Goal: Information Seeking & Learning: Learn about a topic

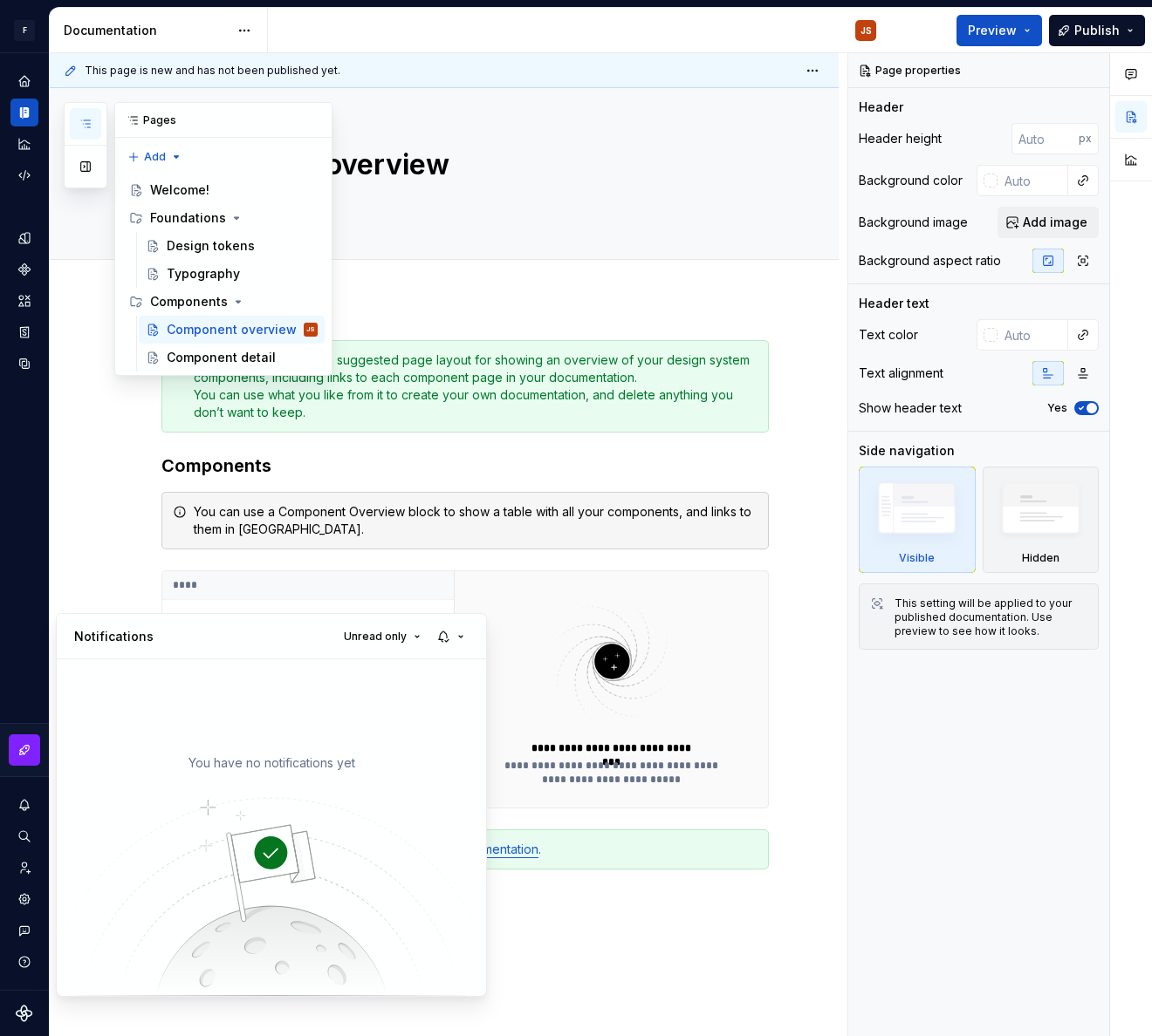
click at [25, 25] on html "**********" at bounding box center [576, 518] width 1152 height 1036
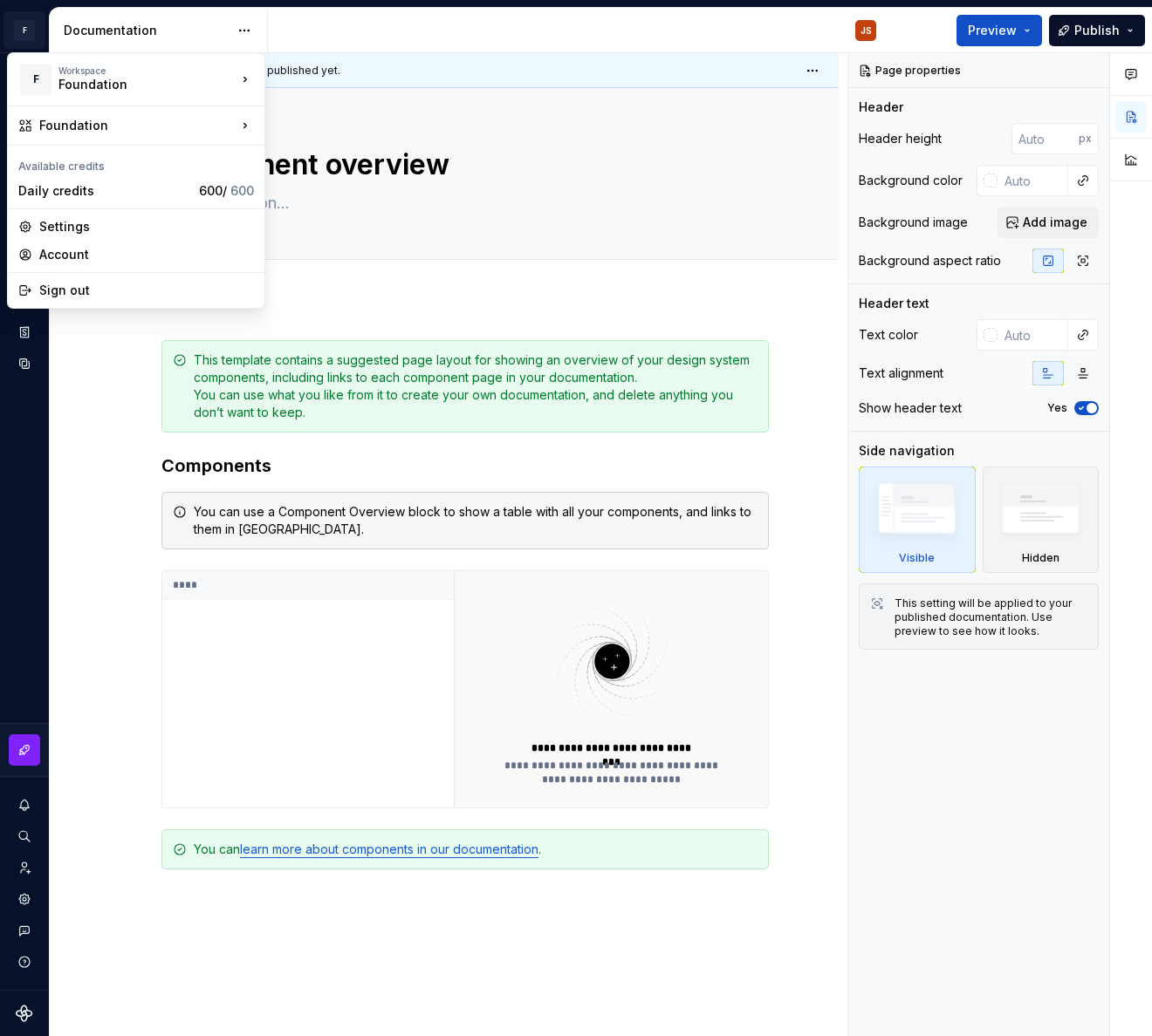
click at [25, 25] on html "**********" at bounding box center [576, 518] width 1152 height 1036
click at [41, 12] on html "**********" at bounding box center [576, 518] width 1152 height 1036
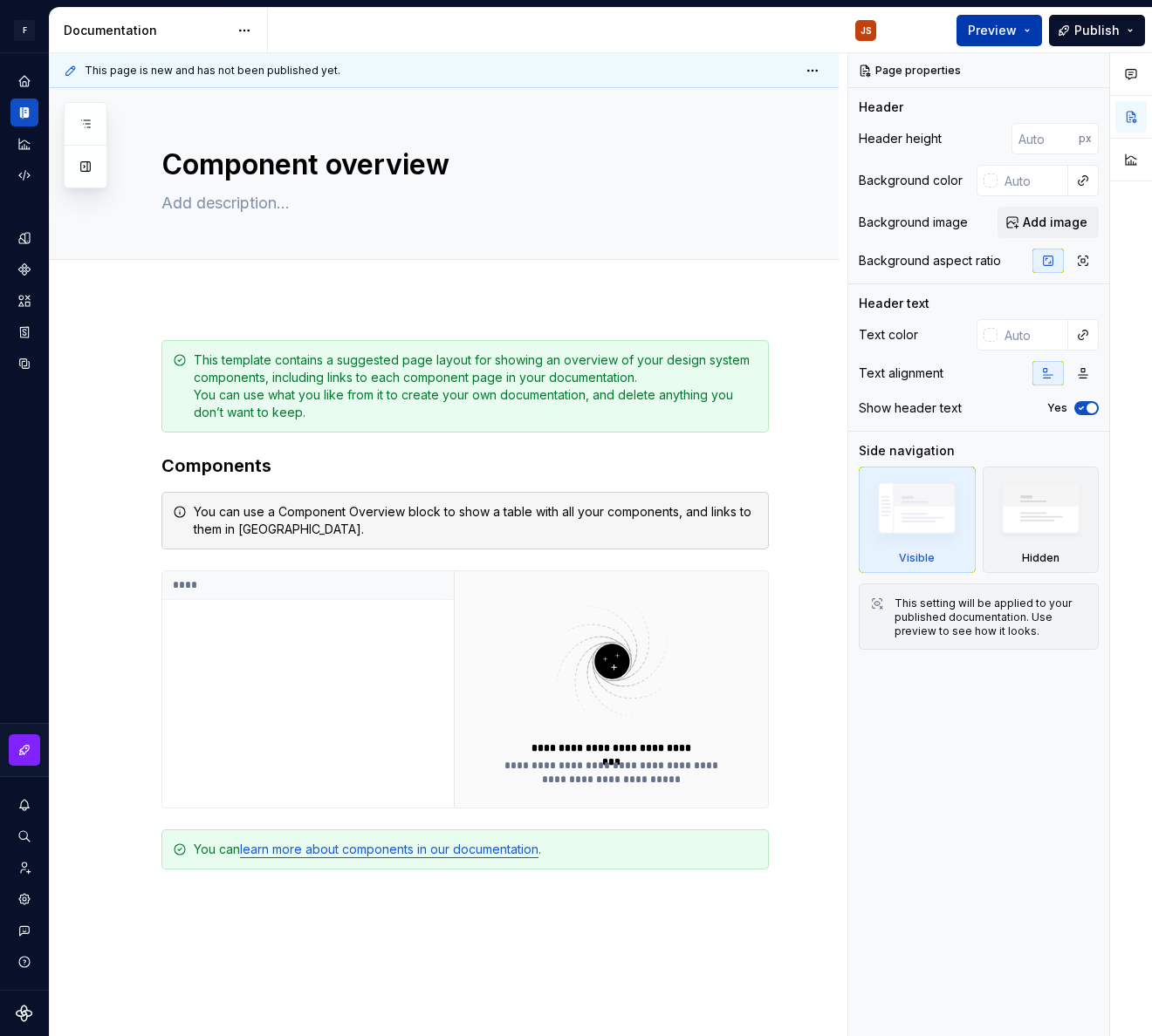
click at [993, 23] on span "Preview" at bounding box center [991, 31] width 48 height 18
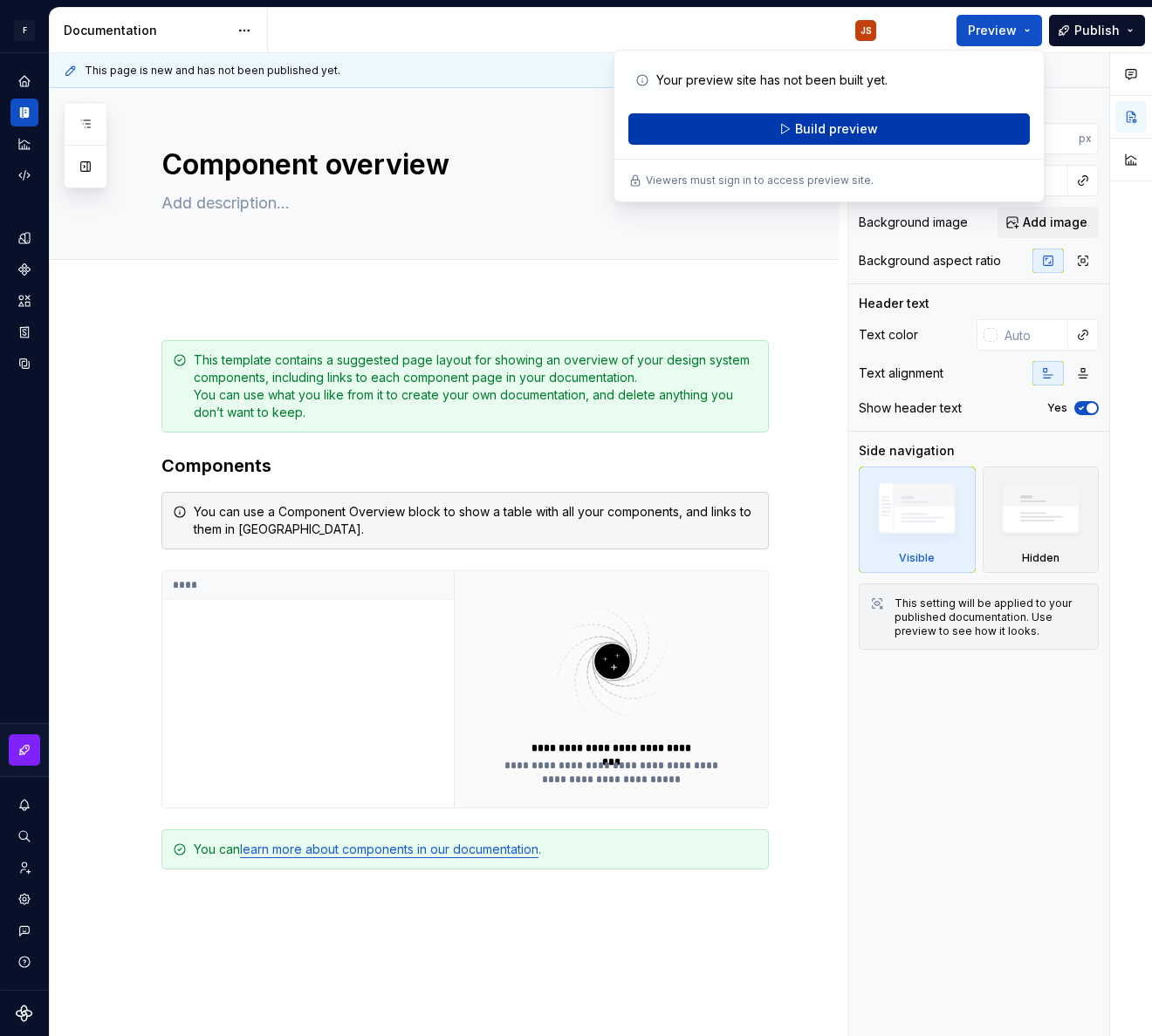
click at [832, 124] on span "Build preview" at bounding box center [836, 129] width 83 height 18
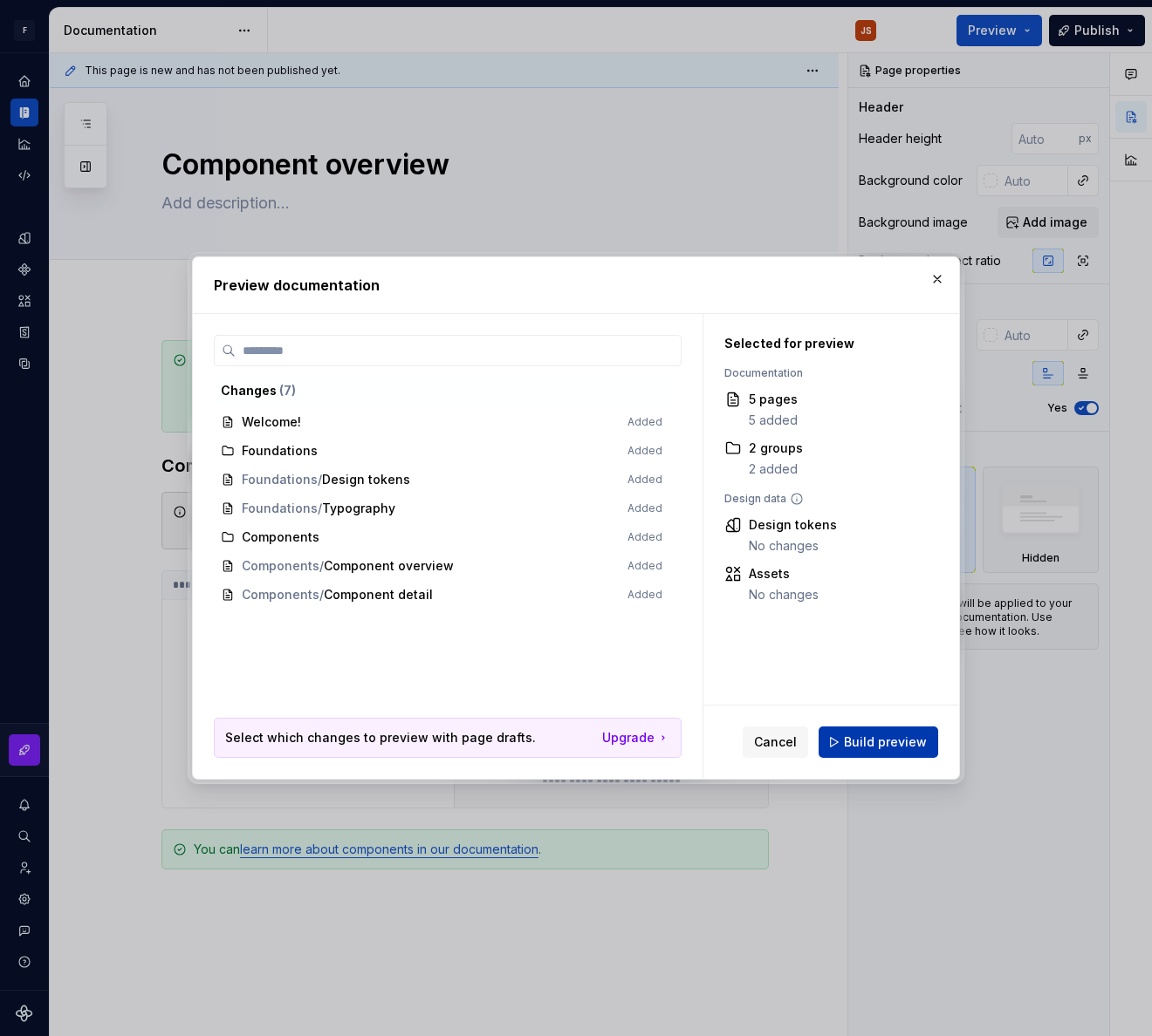
click at [879, 735] on span "Build preview" at bounding box center [885, 743] width 83 height 18
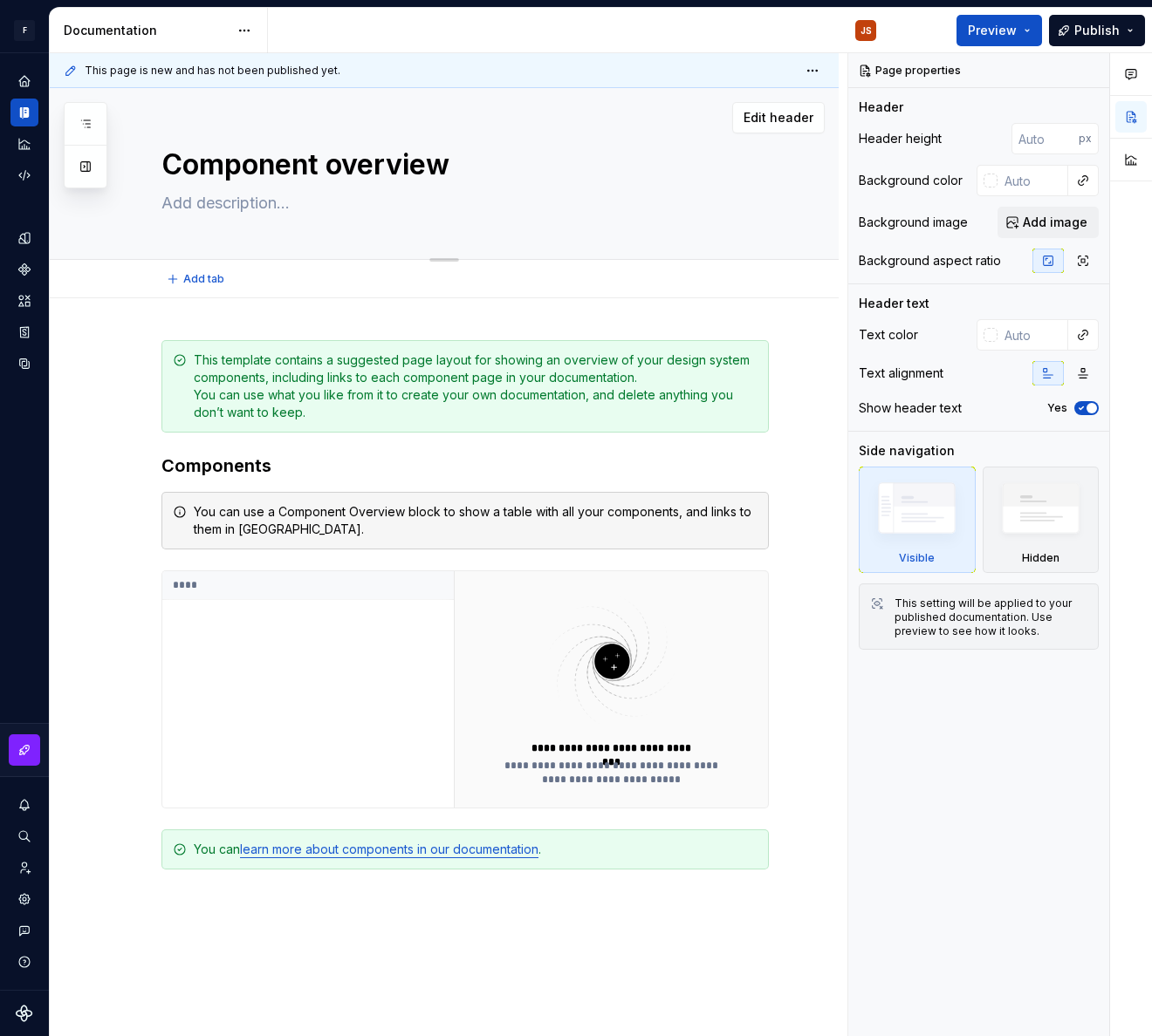
click at [391, 161] on textarea "Component overview" at bounding box center [461, 165] width 608 height 41
click at [200, 283] on span "Add tab" at bounding box center [204, 279] width 41 height 14
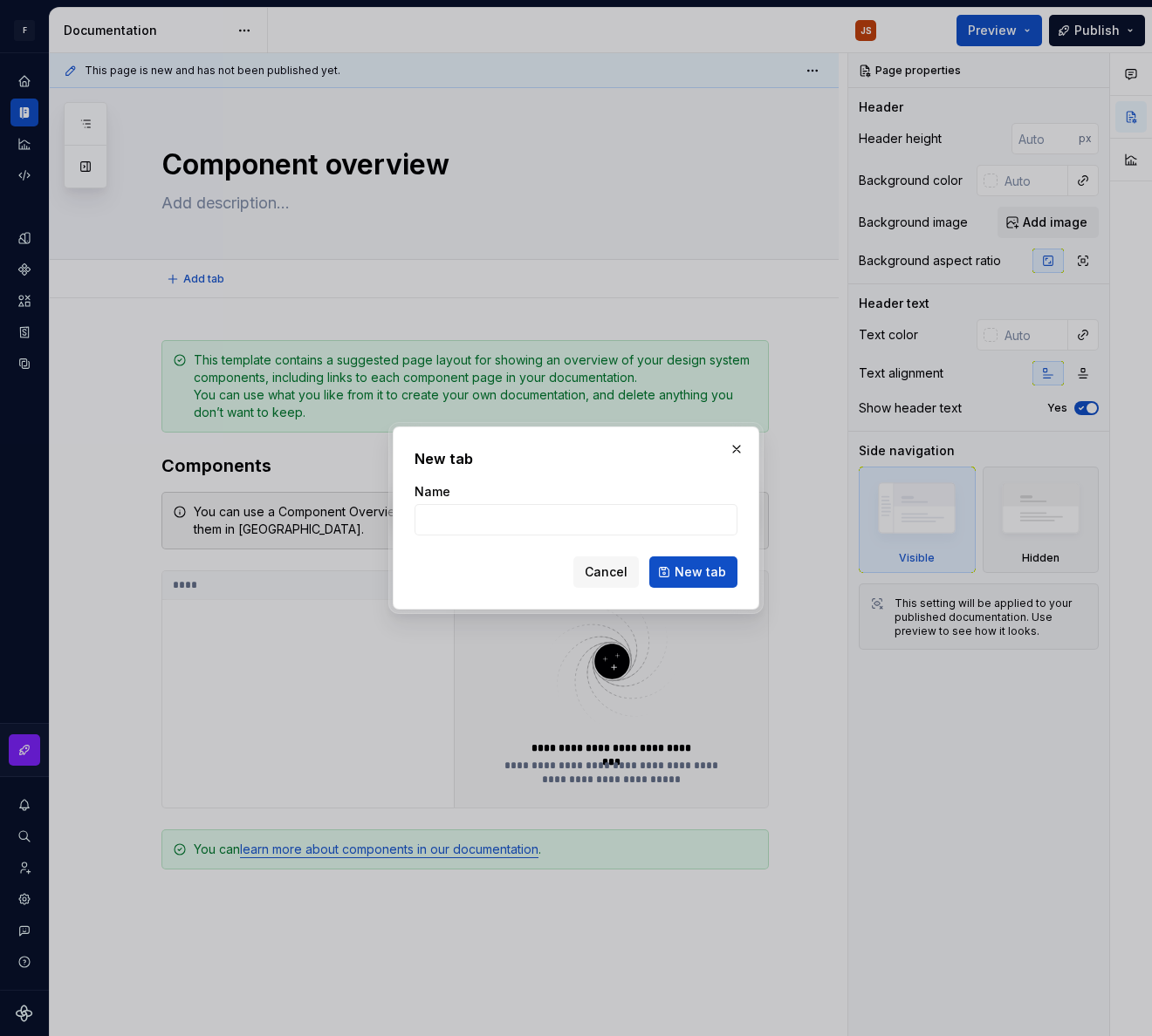
drag, startPoint x: 583, startPoint y: 426, endPoint x: 420, endPoint y: 369, distance: 172.7
click at [583, 425] on div "New tab Name Cancel New tab" at bounding box center [576, 518] width 375 height 192
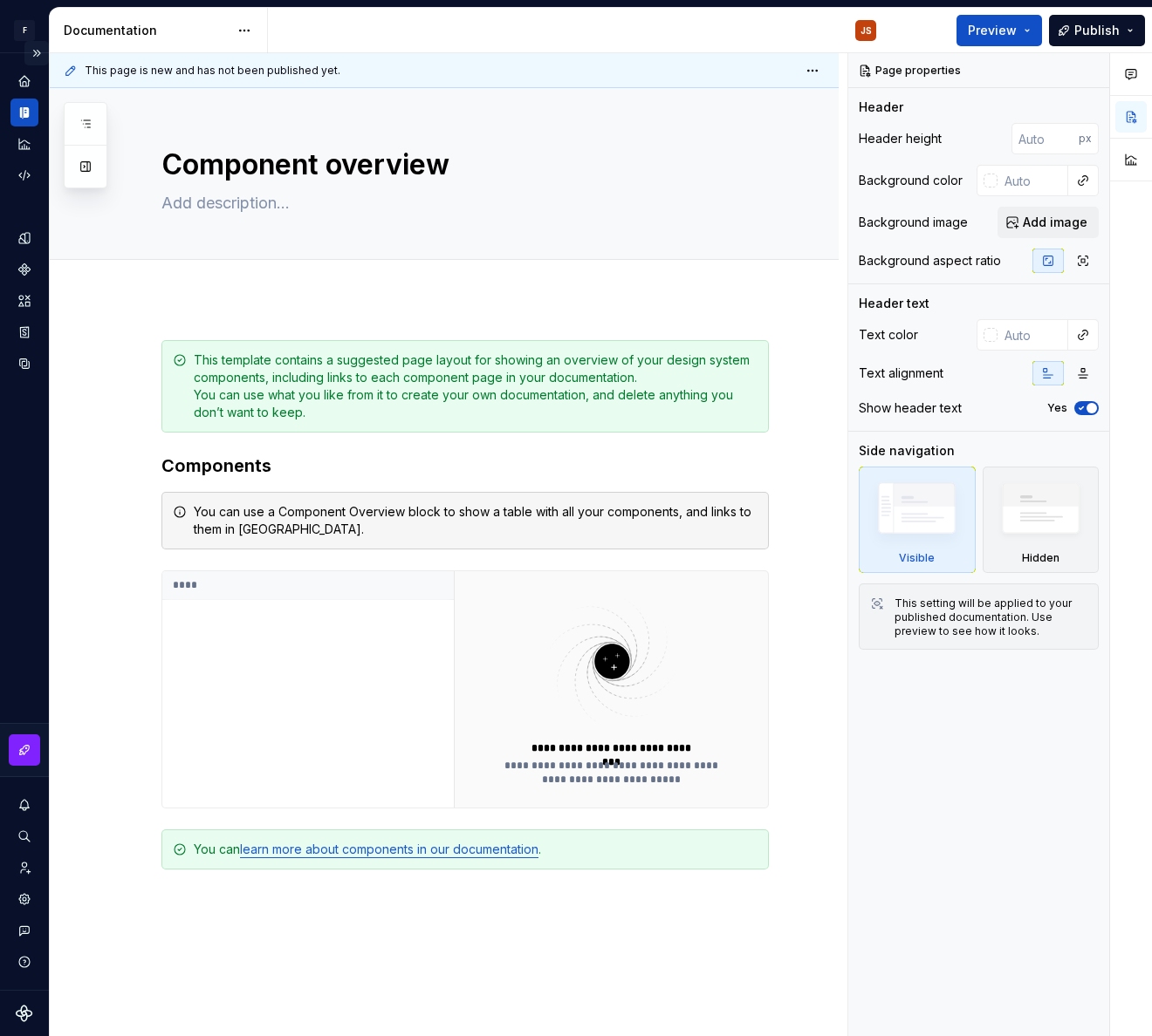
click at [42, 52] on button "Expand sidebar" at bounding box center [37, 53] width 25 height 25
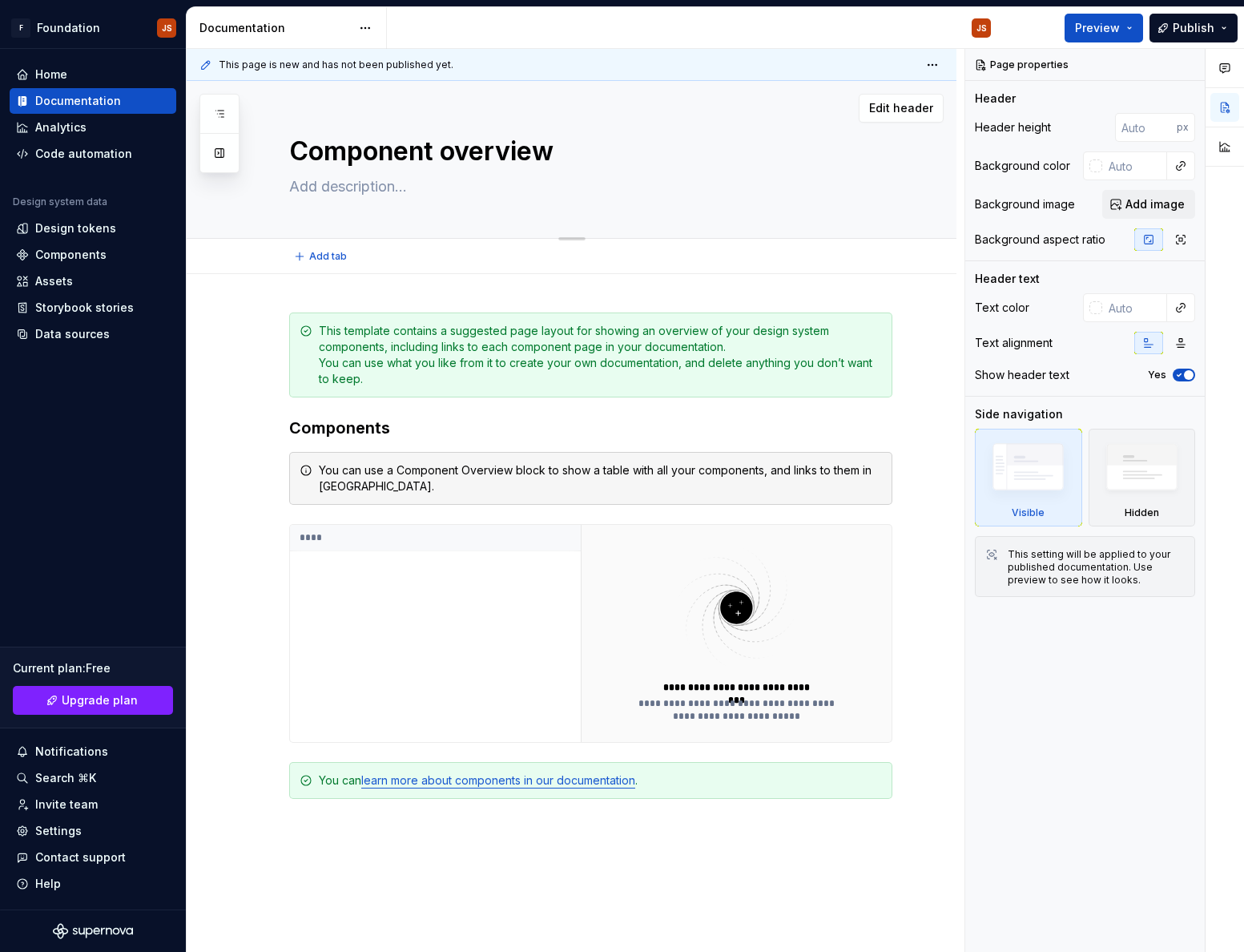
click at [390, 145] on textarea "Component overview" at bounding box center [587, 152] width 603 height 38
click at [377, 251] on div "Add tab" at bounding box center [591, 256] width 603 height 23
type textarea "*"
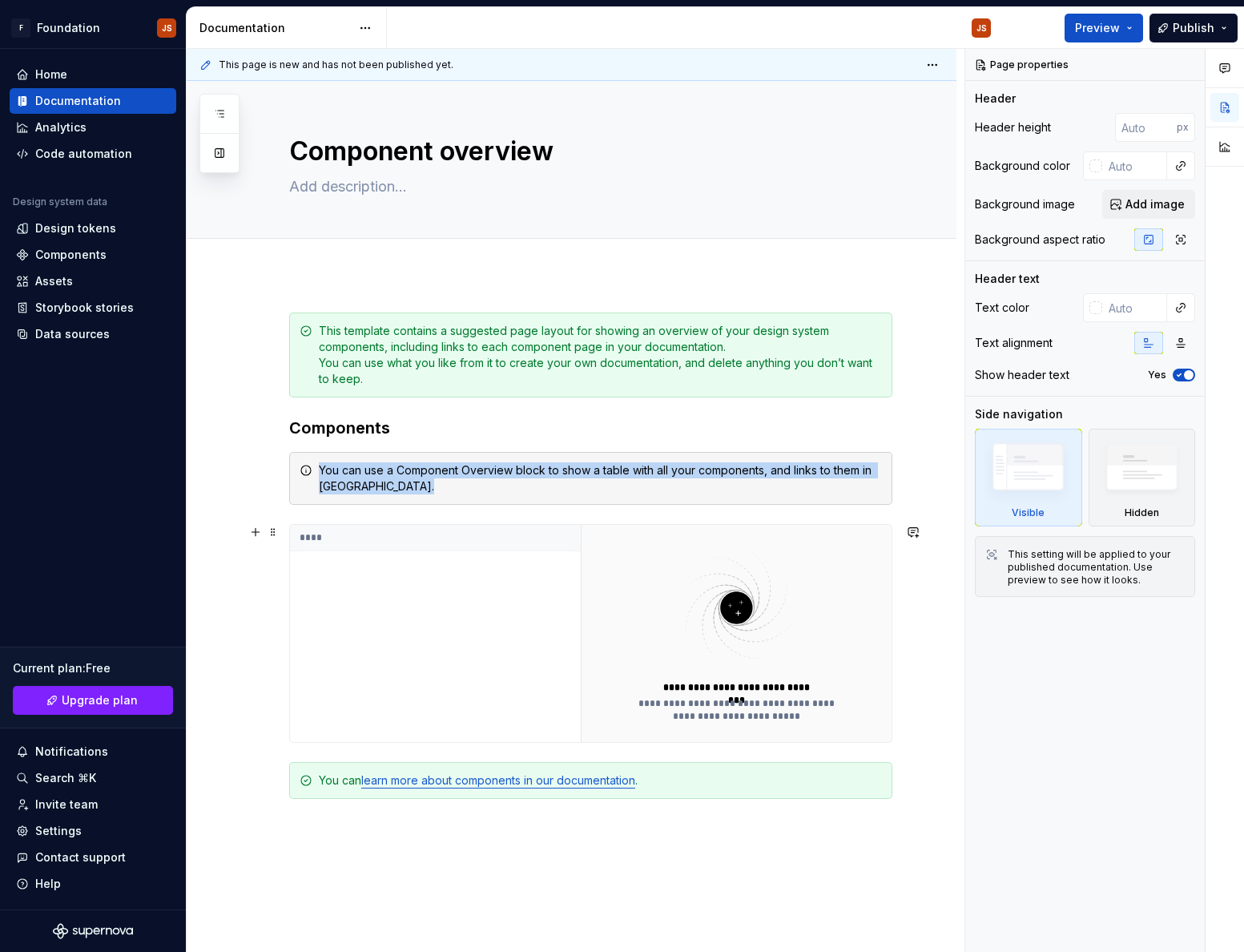
click at [675, 615] on img at bounding box center [737, 608] width 209 height 127
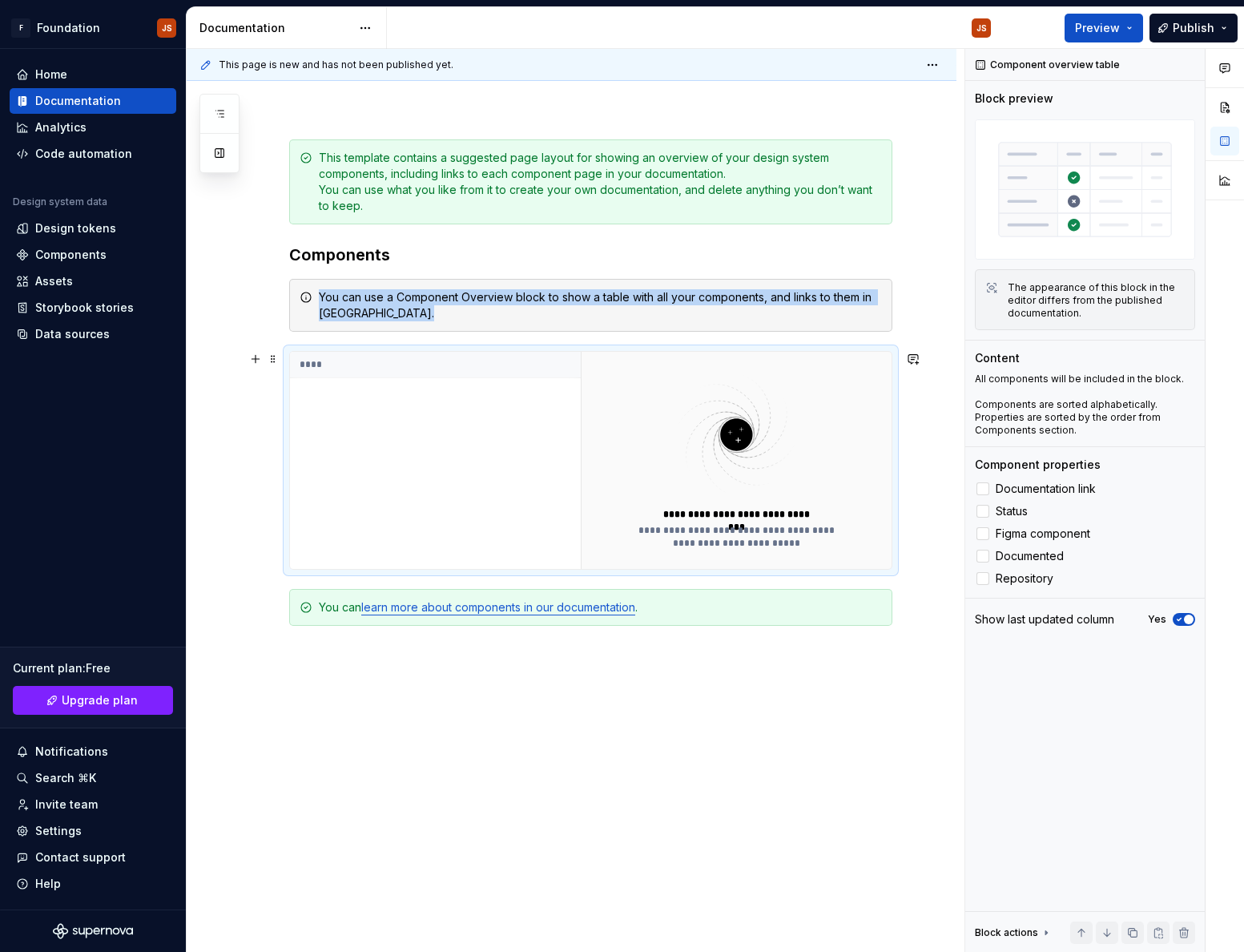
scroll to position [218, 0]
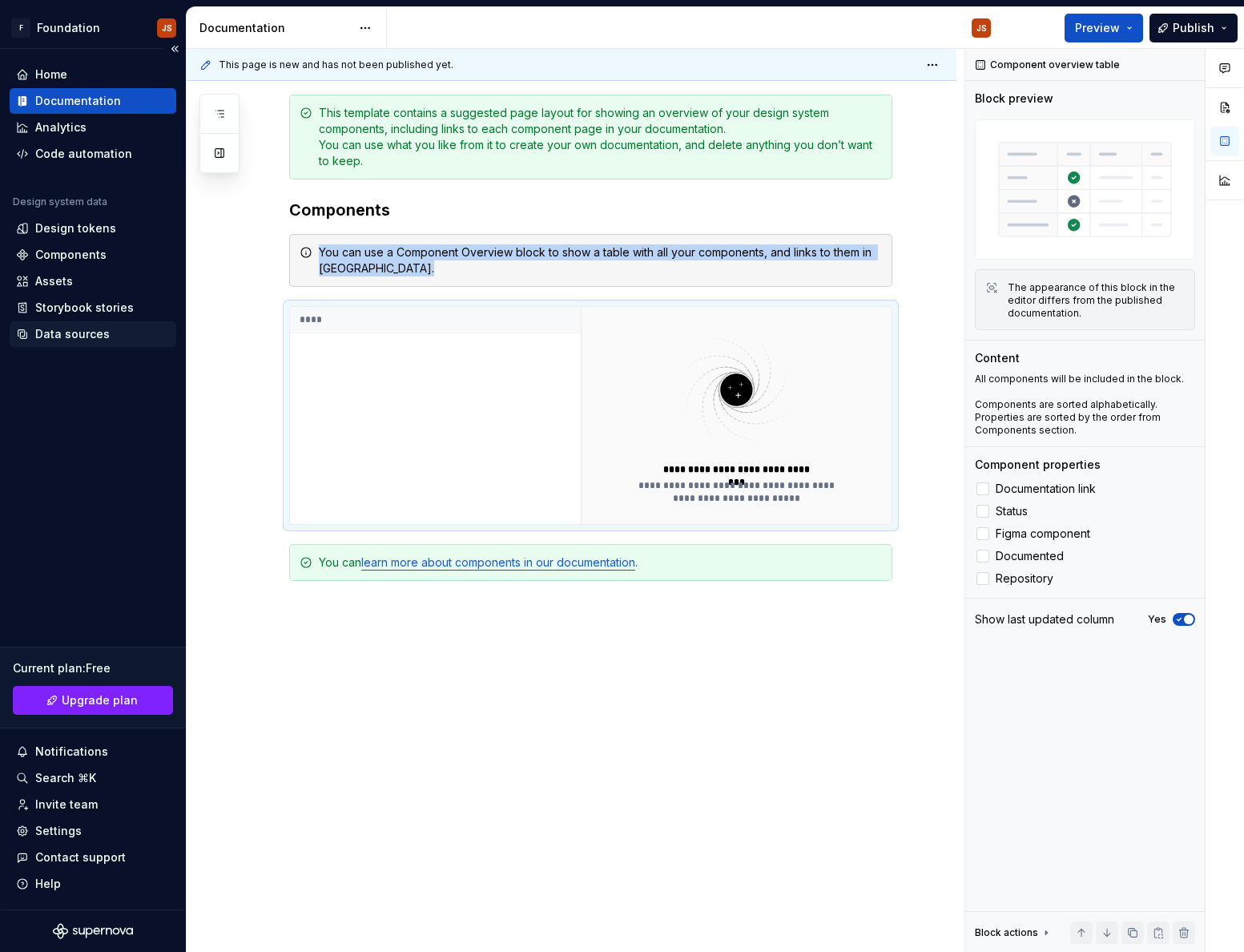
click at [60, 325] on div "Data sources" at bounding box center [93, 334] width 167 height 25
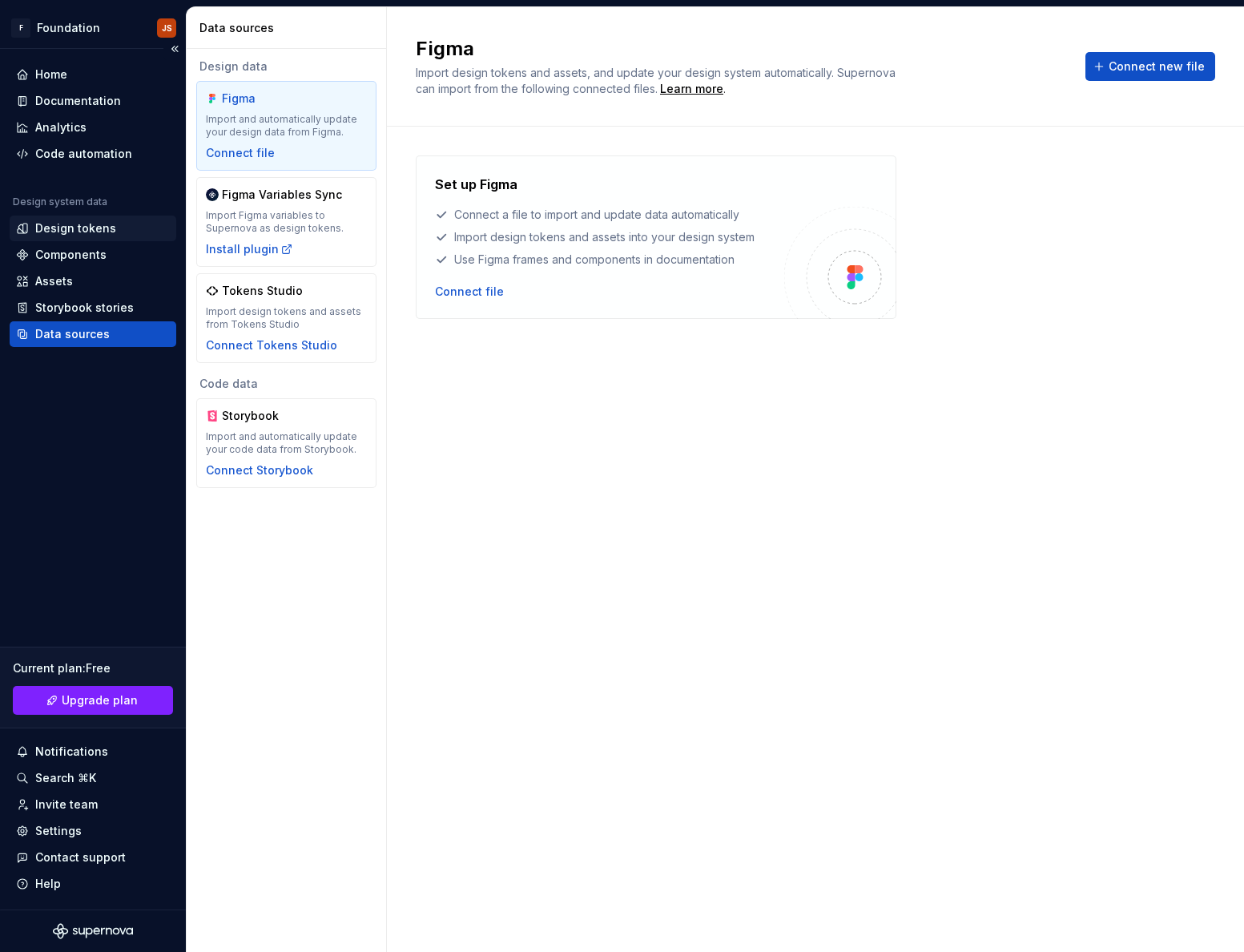
click at [79, 223] on div "Design tokens" at bounding box center [75, 229] width 81 height 16
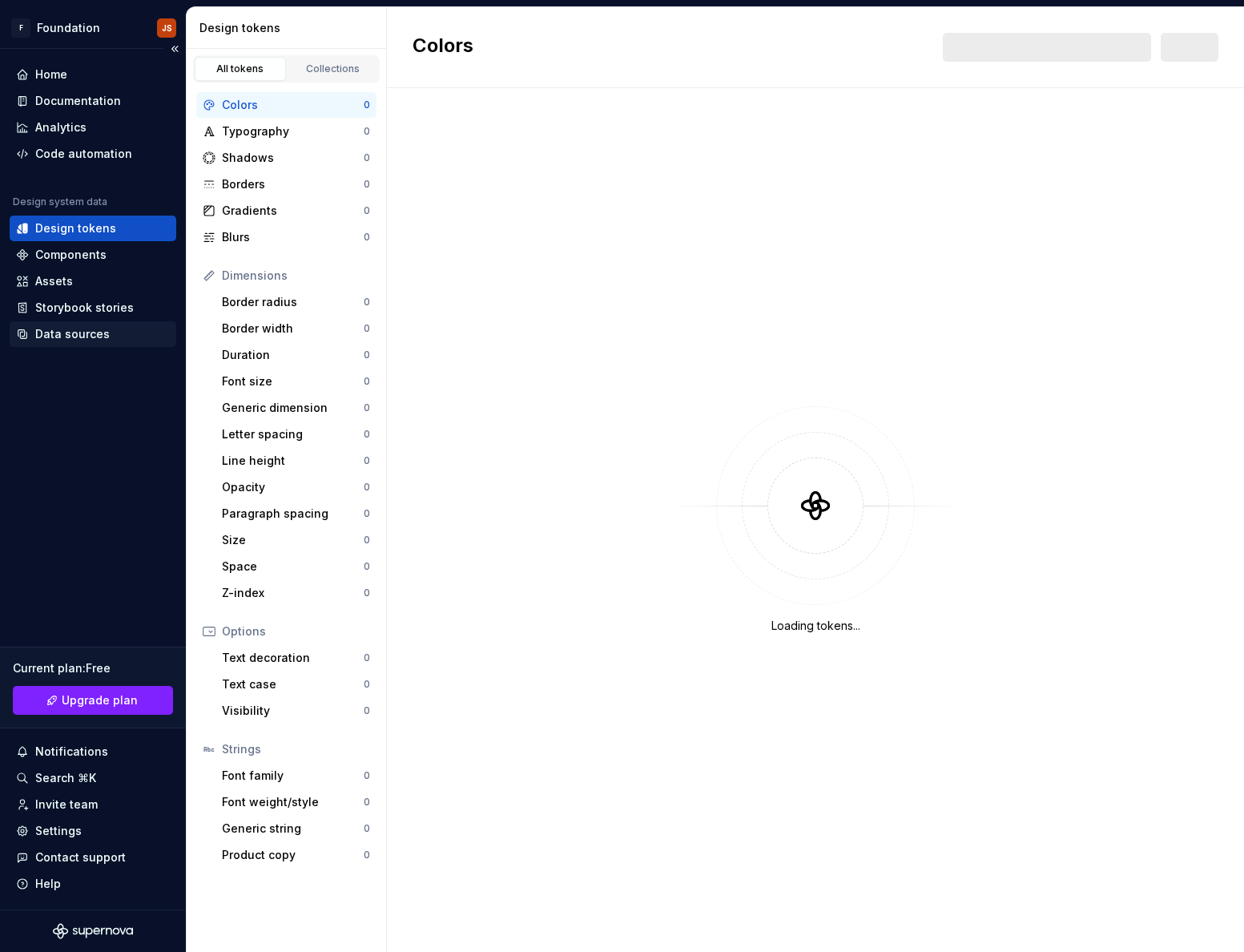
click at [74, 331] on div "Data sources" at bounding box center [73, 334] width 74 height 16
